Goal: Task Accomplishment & Management: Complete application form

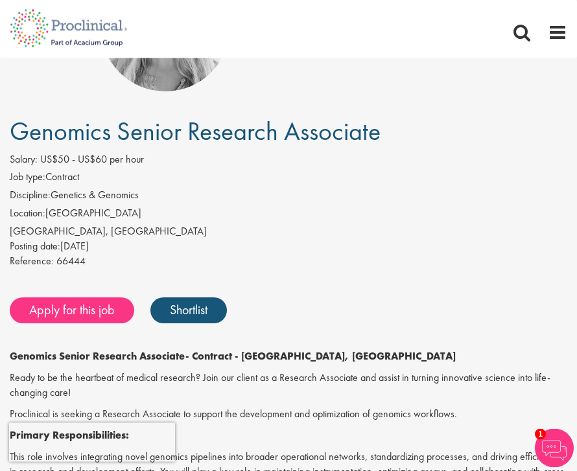
scroll to position [135, 0]
click at [86, 318] on link "Apply for this job" at bounding box center [72, 310] width 124 height 26
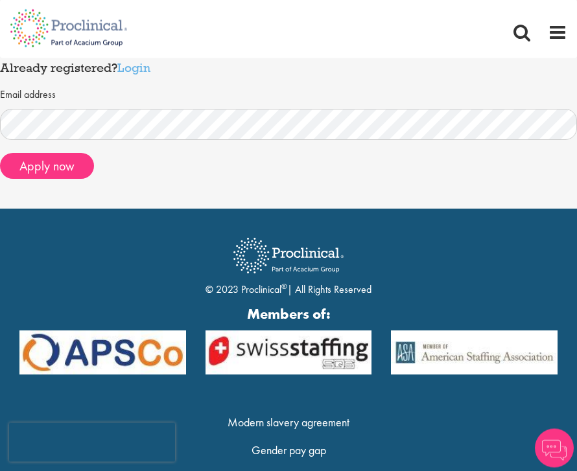
scroll to position [190, 0]
click at [51, 170] on button "Apply now" at bounding box center [47, 166] width 94 height 26
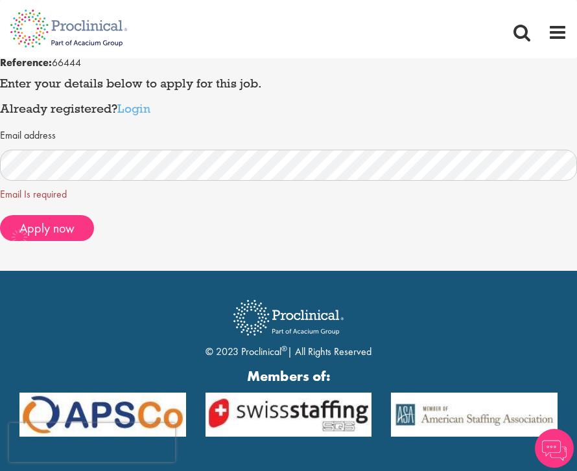
scroll to position [146, 0]
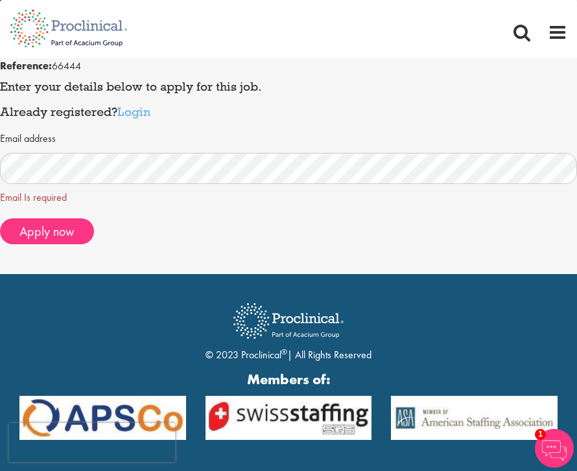
click at [59, 223] on span "Apply now" at bounding box center [46, 231] width 55 height 17
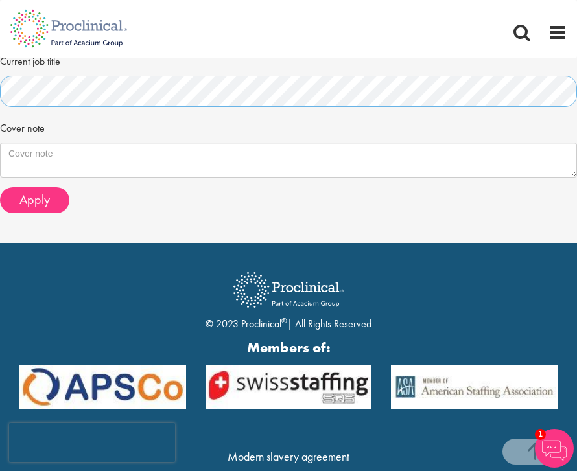
scroll to position [515, 0]
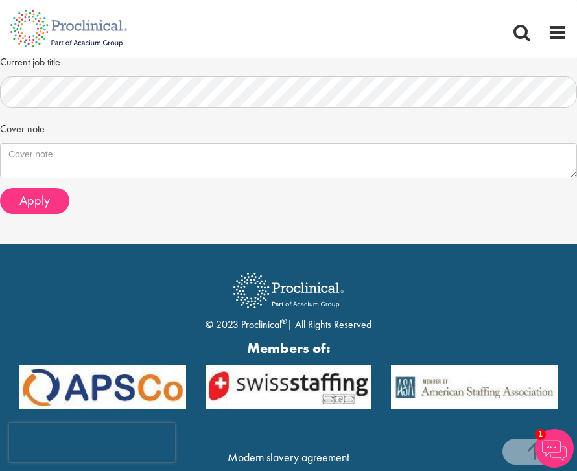
click at [103, 84] on img at bounding box center [68, 85] width 137 height 57
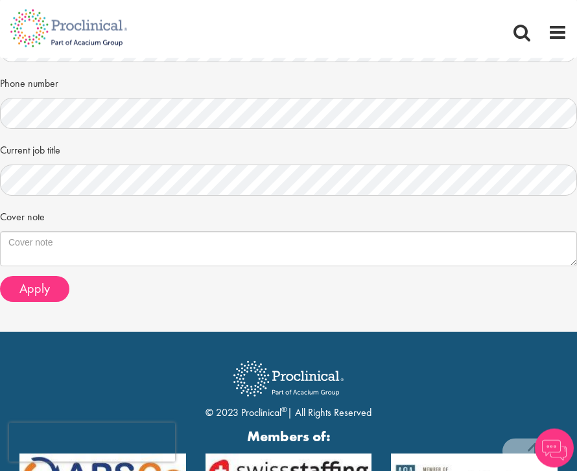
scroll to position [410, 0]
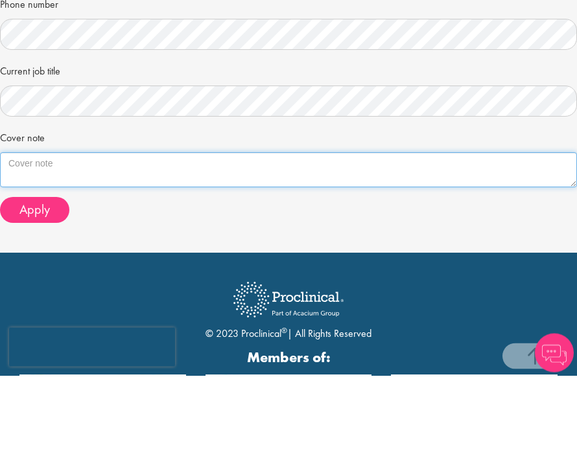
click at [154, 248] on textarea "Cover note" at bounding box center [288, 265] width 577 height 35
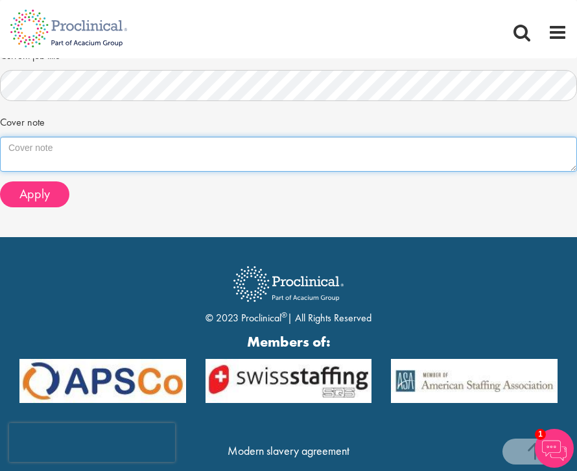
scroll to position [521, 0]
click at [156, 142] on textarea "Cover note" at bounding box center [288, 154] width 577 height 35
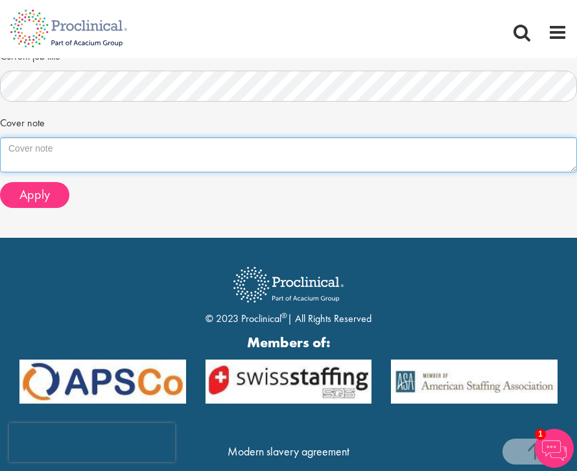
click at [101, 150] on textarea "Cover note" at bounding box center [288, 154] width 577 height 35
click at [75, 142] on textarea "Cover note" at bounding box center [288, 154] width 577 height 35
click at [88, 144] on textarea "Cover note" at bounding box center [288, 154] width 577 height 35
click at [41, 147] on textarea "Cover note" at bounding box center [288, 154] width 577 height 35
paste textarea "Dear [Mr./Ms./Dr. Last Name] This letter expresses interest in the Senior Scien…"
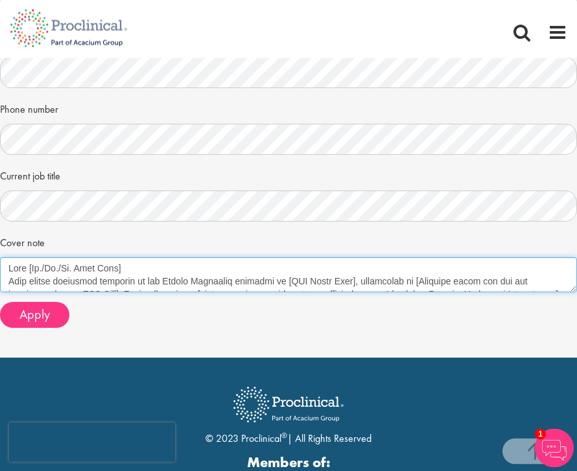
scroll to position [399, 0]
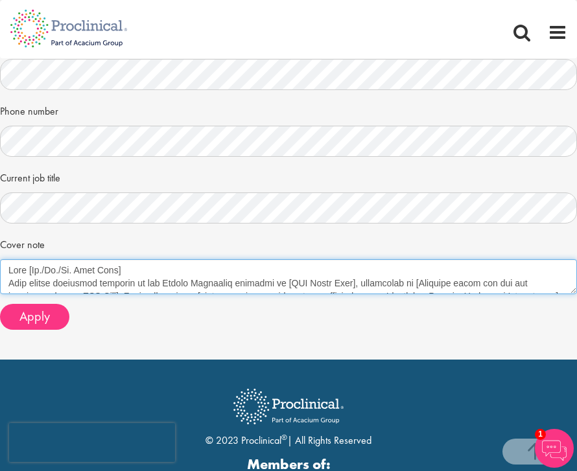
click at [120, 259] on textarea "Cover note" at bounding box center [288, 276] width 577 height 35
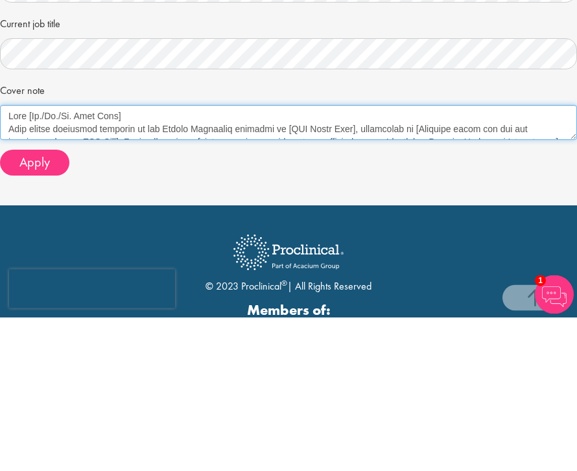
click at [146, 259] on textarea "Cover note" at bounding box center [288, 276] width 577 height 35
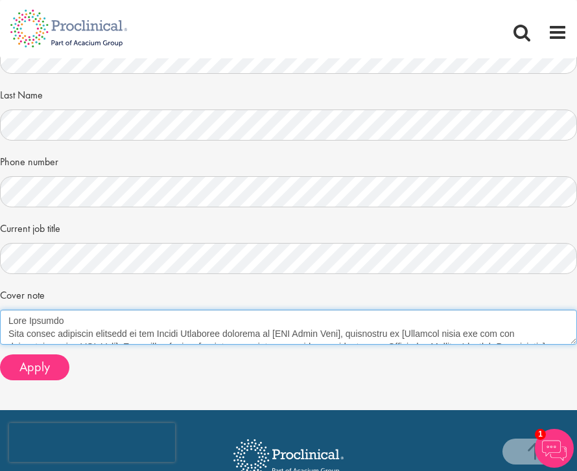
scroll to position [351, 0]
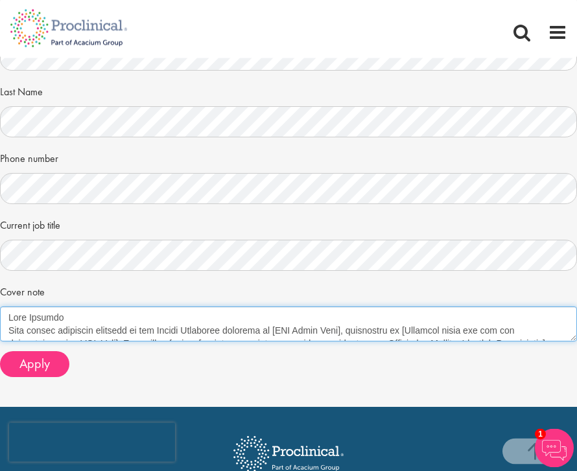
click at [339, 321] on textarea "Cover note" at bounding box center [288, 324] width 577 height 35
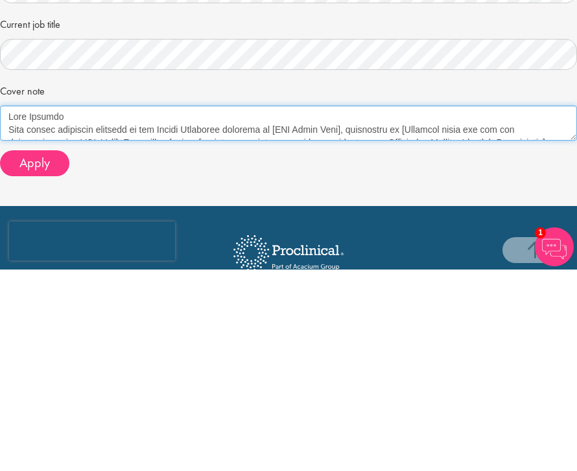
click at [341, 307] on textarea "Cover note" at bounding box center [288, 324] width 577 height 35
click at [334, 307] on textarea "Cover note" at bounding box center [288, 324] width 577 height 35
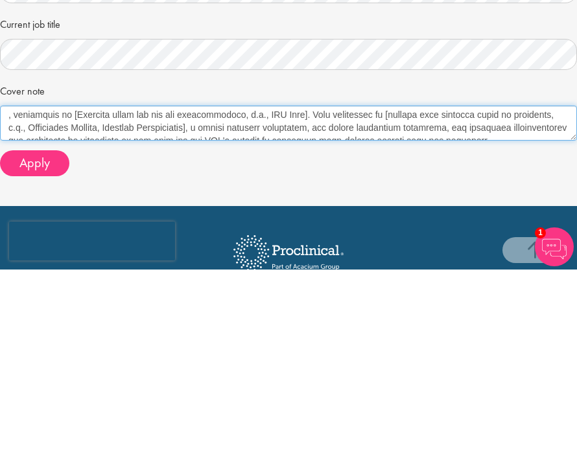
scroll to position [66, 0]
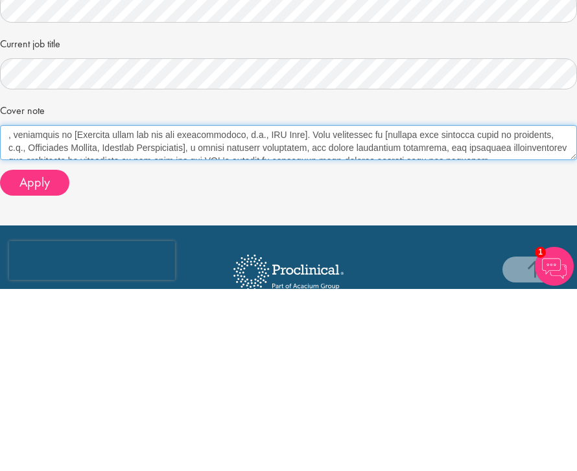
click at [323, 307] on textarea "Cover note" at bounding box center [288, 324] width 577 height 35
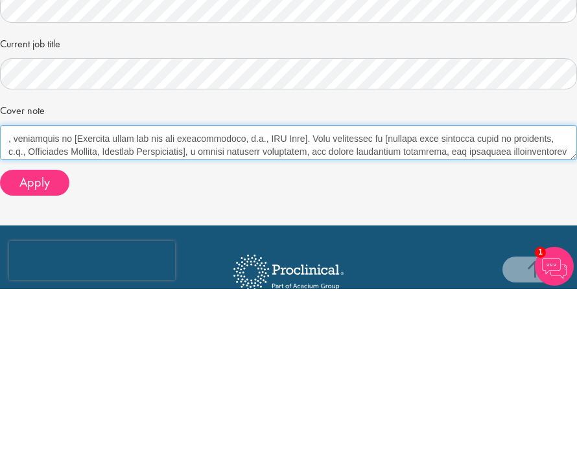
scroll to position [62, 0]
click at [12, 307] on textarea "Cover note" at bounding box center [288, 324] width 577 height 35
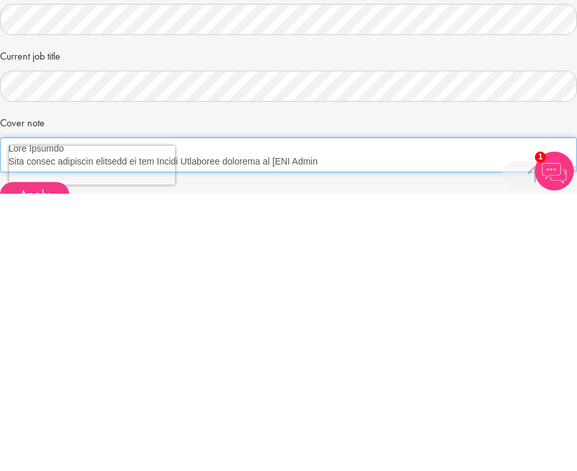
scroll to position [252, 0]
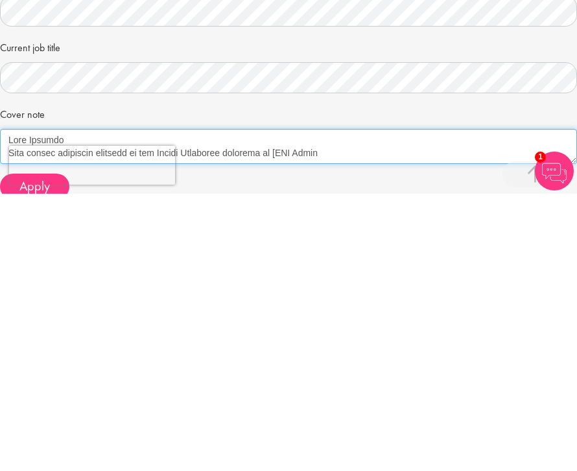
click at [295, 406] on textarea "Cover note" at bounding box center [288, 423] width 577 height 35
click at [321, 406] on textarea "Cover note" at bounding box center [288, 423] width 577 height 35
click at [326, 406] on textarea "Cover note" at bounding box center [288, 423] width 577 height 35
click at [332, 406] on textarea "Cover note" at bounding box center [288, 423] width 577 height 35
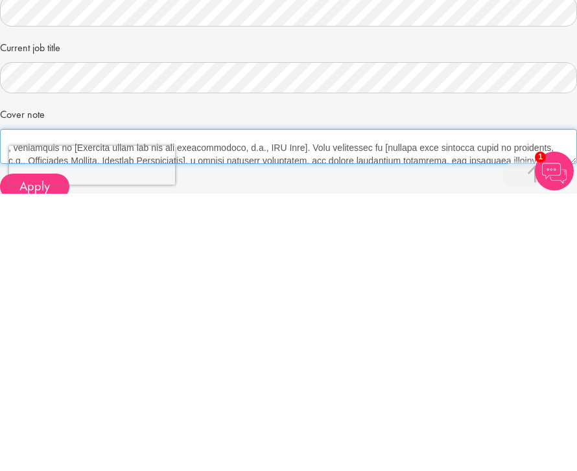
scroll to position [56, 0]
click at [317, 406] on textarea "Cover note" at bounding box center [288, 423] width 577 height 35
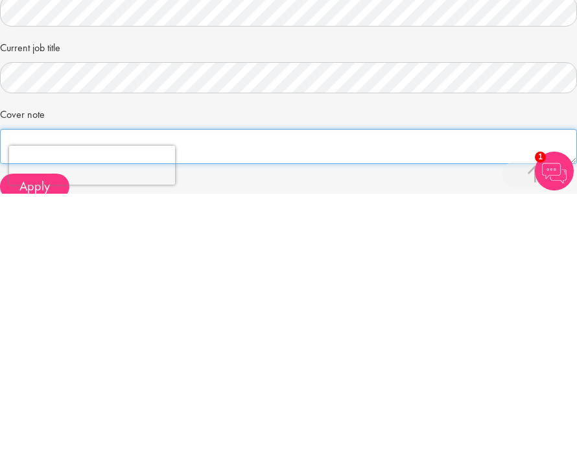
scroll to position [238, 0]
type textarea "Dear Shannon This letter expresses interest in the Senior Scientist position at…"
click at [517, 406] on textarea "Cover note" at bounding box center [288, 423] width 577 height 35
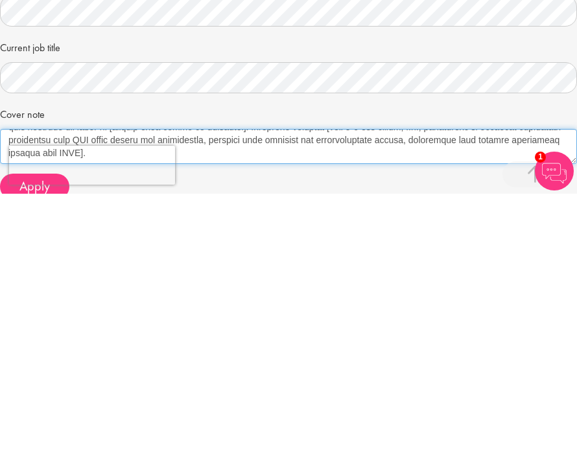
scroll to position [389, 0]
click at [540, 406] on textarea "Cover note" at bounding box center [288, 423] width 577 height 35
click at [546, 406] on textarea "Cover note" at bounding box center [288, 423] width 577 height 35
click at [547, 406] on textarea "Cover note" at bounding box center [288, 423] width 577 height 35
click at [551, 406] on textarea "Cover note" at bounding box center [288, 423] width 577 height 35
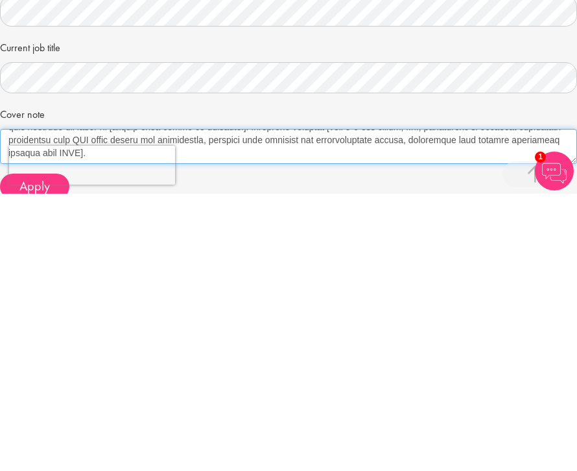
click at [508, 406] on textarea "Cover note" at bounding box center [288, 423] width 577 height 35
click at [507, 406] on textarea "Cover note" at bounding box center [288, 423] width 577 height 35
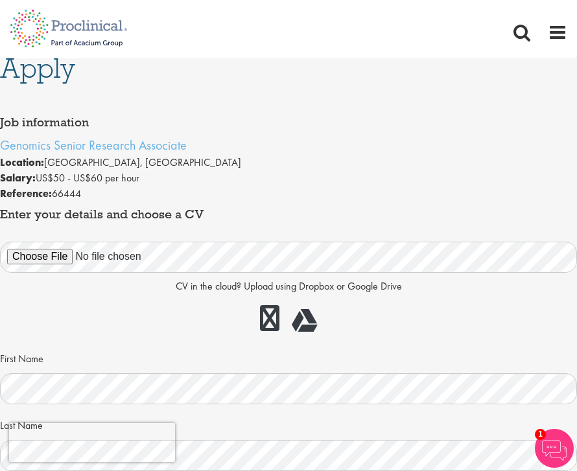
scroll to position [0, 0]
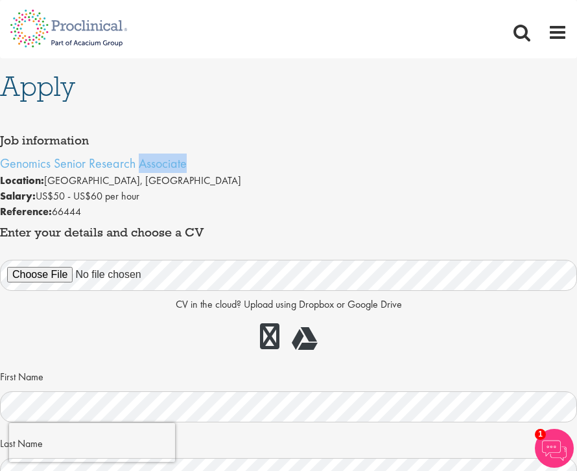
click at [8, 156] on link "Genomics Senior Research Associate" at bounding box center [93, 163] width 187 height 17
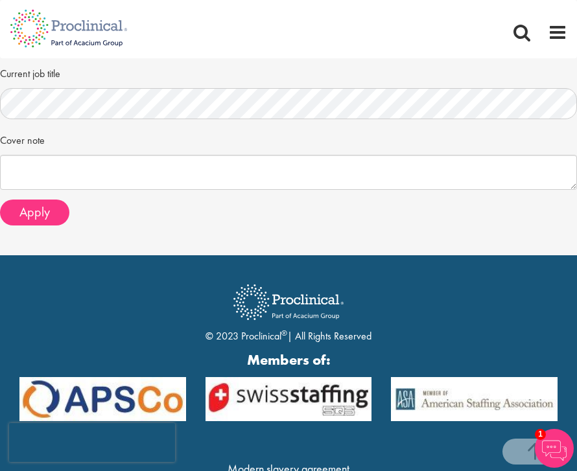
scroll to position [503, 0]
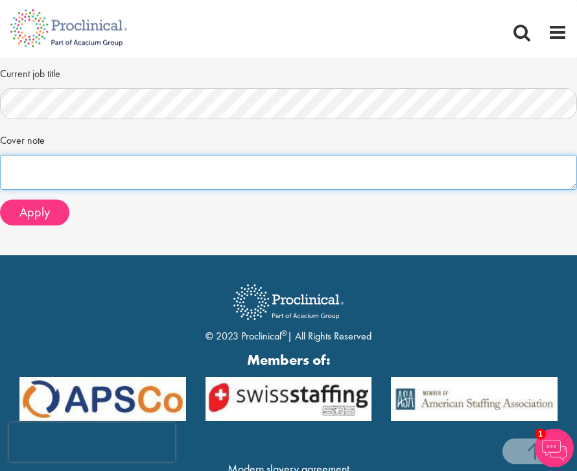
click at [180, 168] on textarea "Cover note" at bounding box center [288, 172] width 577 height 35
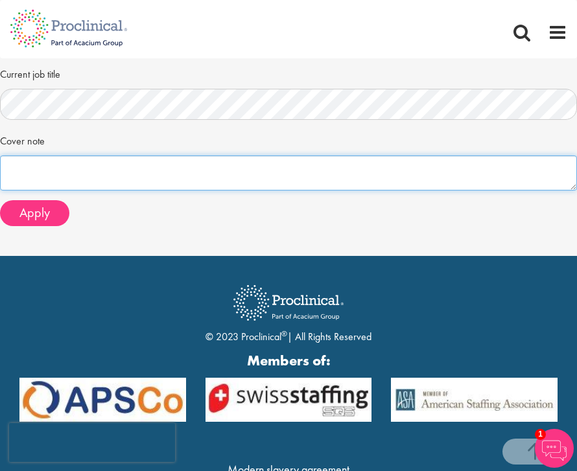
click at [144, 159] on textarea "Cover note" at bounding box center [288, 172] width 577 height 35
click at [117, 167] on textarea "Cover note" at bounding box center [288, 172] width 577 height 35
click at [40, 164] on textarea "Cover note" at bounding box center [288, 172] width 577 height 35
click at [44, 170] on textarea "Cover note" at bounding box center [288, 172] width 577 height 35
click at [52, 167] on textarea "Cover note" at bounding box center [288, 172] width 577 height 35
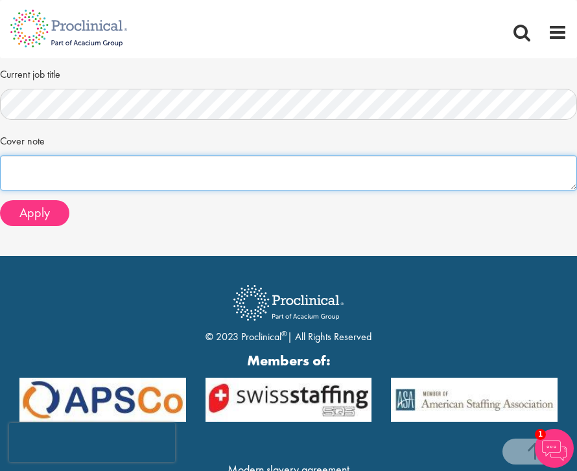
click at [50, 159] on textarea "Cover note" at bounding box center [288, 172] width 577 height 35
click at [56, 155] on textarea "Cover note" at bounding box center [288, 172] width 577 height 35
click at [54, 163] on textarea "Cover note" at bounding box center [288, 172] width 577 height 35
click at [40, 162] on textarea "Cover note" at bounding box center [288, 172] width 577 height 35
click at [36, 158] on textarea "Cover note" at bounding box center [288, 172] width 577 height 35
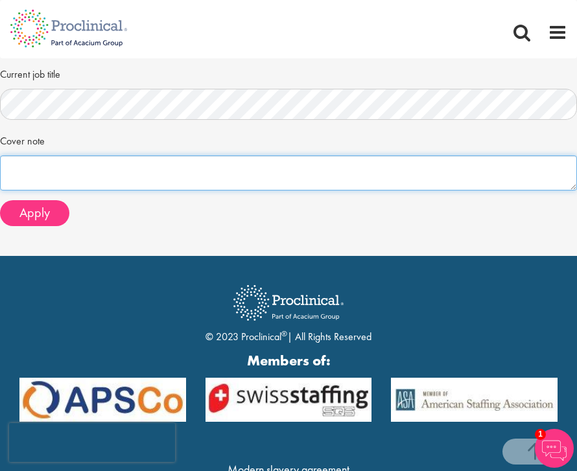
click at [35, 169] on textarea "Cover note" at bounding box center [288, 172] width 577 height 35
click at [37, 163] on textarea "Cover note" at bounding box center [288, 172] width 577 height 35
click at [25, 161] on textarea "Cover note" at bounding box center [288, 172] width 577 height 35
paste textarea "Dear Shannon, This letter expresses enthusiastic interest in the Genomics Senio…"
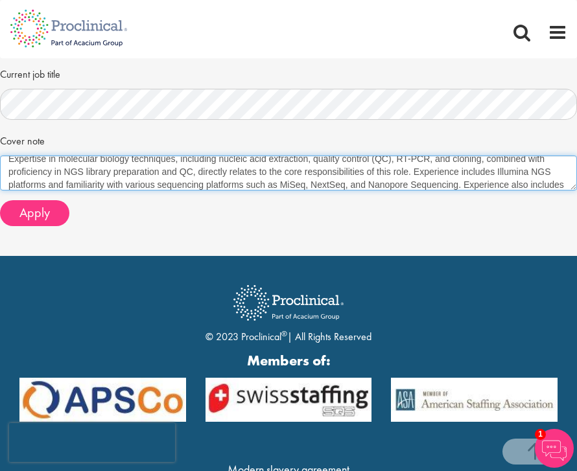
scroll to position [73, 0]
click at [187, 162] on textarea "Dear Shannon, This letter expresses enthusiastic interest in the Genomics Senio…" at bounding box center [288, 172] width 577 height 35
click at [205, 165] on textarea "Dear Shannon, This letter expresses enthusiastic interest in the Genomics Senio…" at bounding box center [288, 172] width 577 height 35
click at [192, 171] on textarea "Dear Shannon, This letter expresses enthusiastic interest in the Genomics Senio…" at bounding box center [288, 172] width 577 height 35
click at [191, 165] on textarea "Dear Shannon, This letter expresses enthusiastic interest in the Genomics Senio…" at bounding box center [288, 172] width 577 height 35
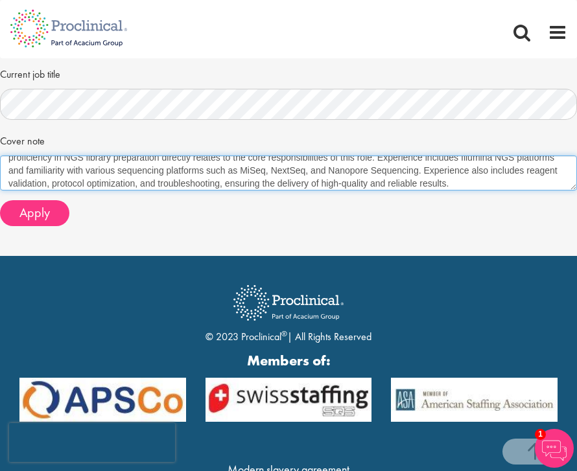
scroll to position [87, 0]
click at [266, 161] on textarea "Dear Shannon, This letter expresses enthusiastic interest in the Genomics Senio…" at bounding box center [288, 172] width 577 height 35
click at [333, 159] on textarea "Dear Shannon, This letter expresses enthusiastic interest in the Genomics Senio…" at bounding box center [288, 172] width 577 height 35
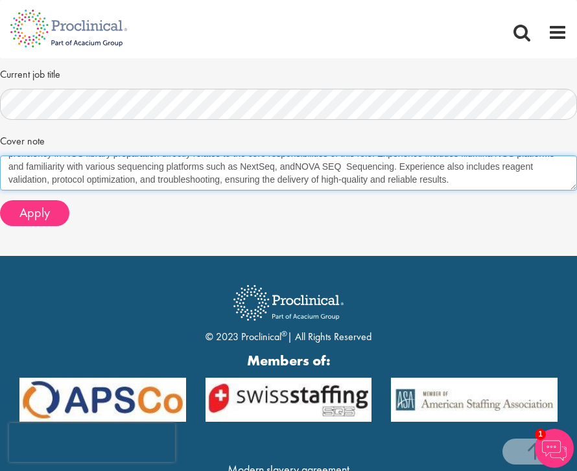
scroll to position [104, 0]
type textarea "Dear Shannon, This letter expresses enthusiastic interest in the Genomics Senio…"
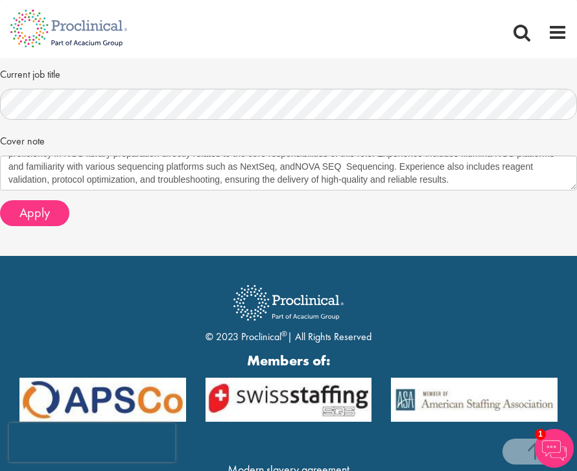
click at [38, 204] on span "Apply" at bounding box center [34, 212] width 30 height 17
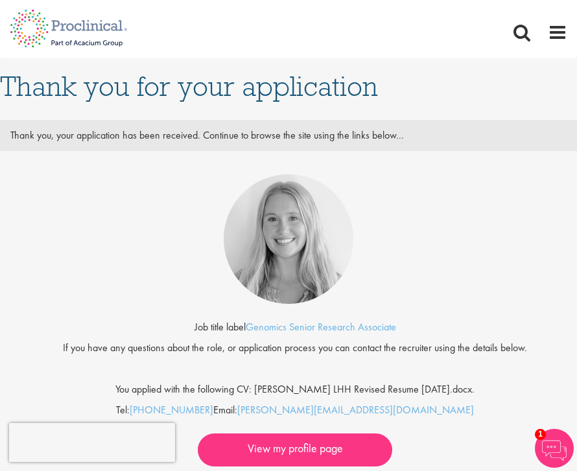
click at [292, 446] on link "View my profile page" at bounding box center [295, 449] width 194 height 33
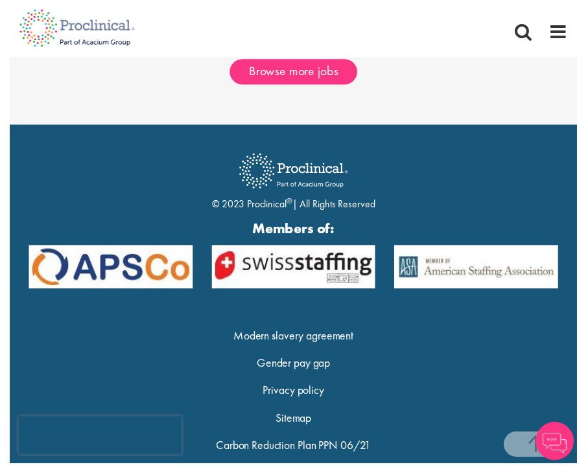
scroll to position [479, 0]
